Goal: Task Accomplishment & Management: Manage account settings

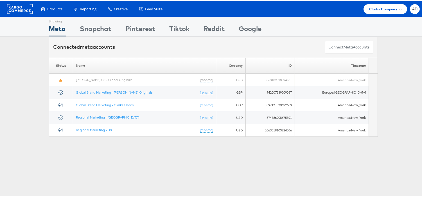
click at [389, 11] on div "Clarks Company" at bounding box center [385, 8] width 44 height 10
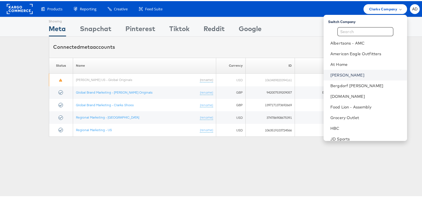
click at [330, 75] on link "[PERSON_NAME]" at bounding box center [366, 74] width 72 height 6
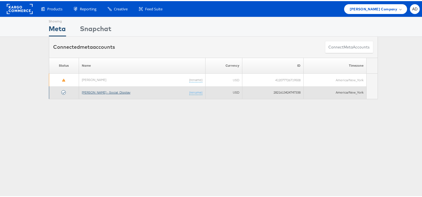
click at [105, 91] on link "Belk - Social_Display" at bounding box center [106, 91] width 49 height 4
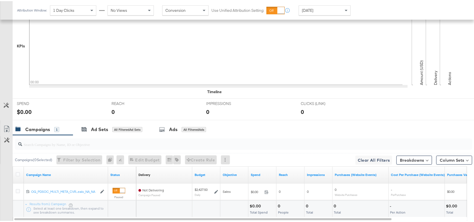
scroll to position [145, 0]
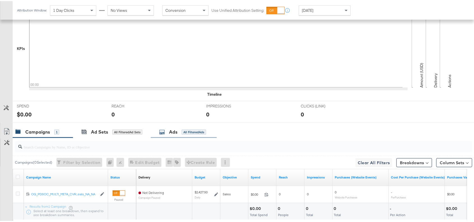
click at [169, 132] on div "Ads All Filtered Ads" at bounding box center [182, 131] width 47 height 6
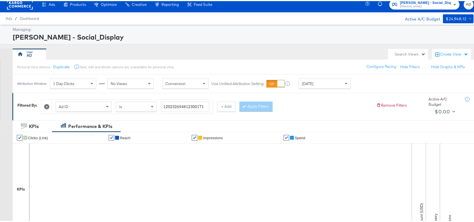
scroll to position [0, 0]
